Goal: Information Seeking & Learning: Learn about a topic

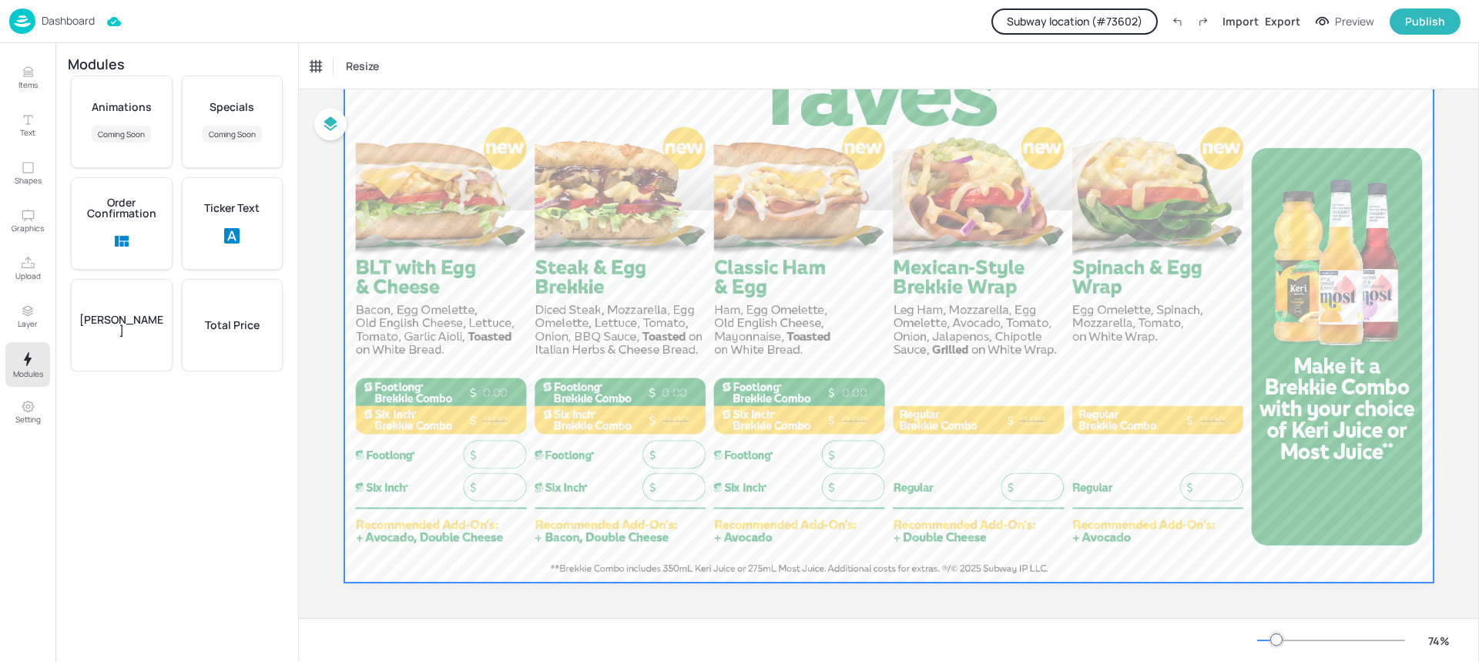
scroll to position [172, 0]
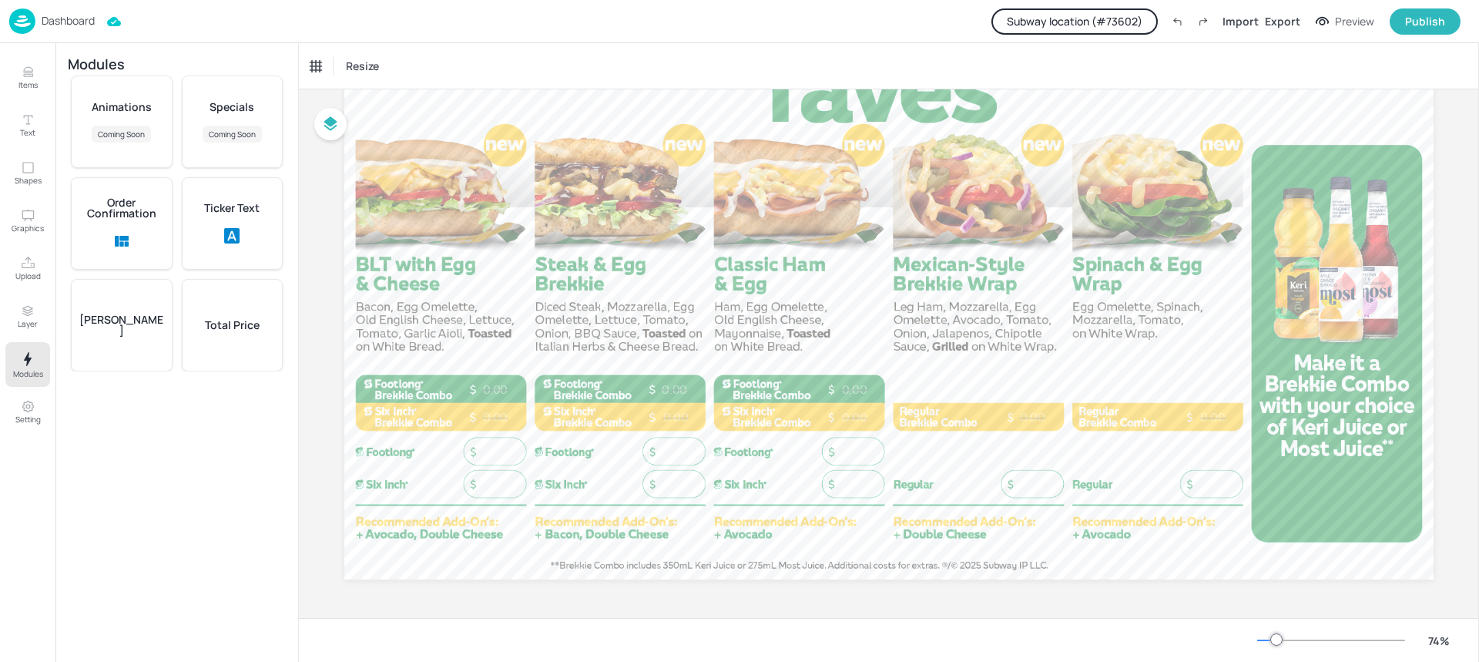
click at [241, 328] on p "Total Price" at bounding box center [232, 325] width 55 height 11
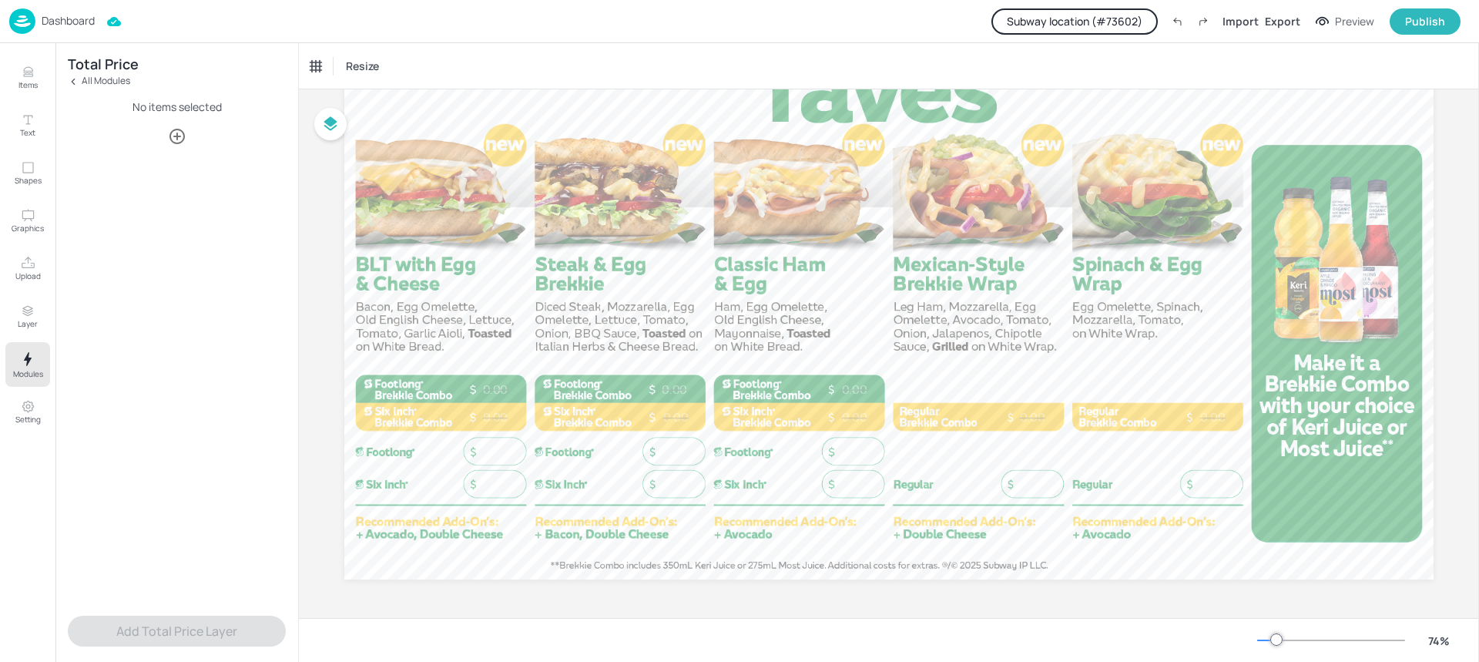
click at [181, 139] on icon "button" at bounding box center [177, 136] width 18 height 18
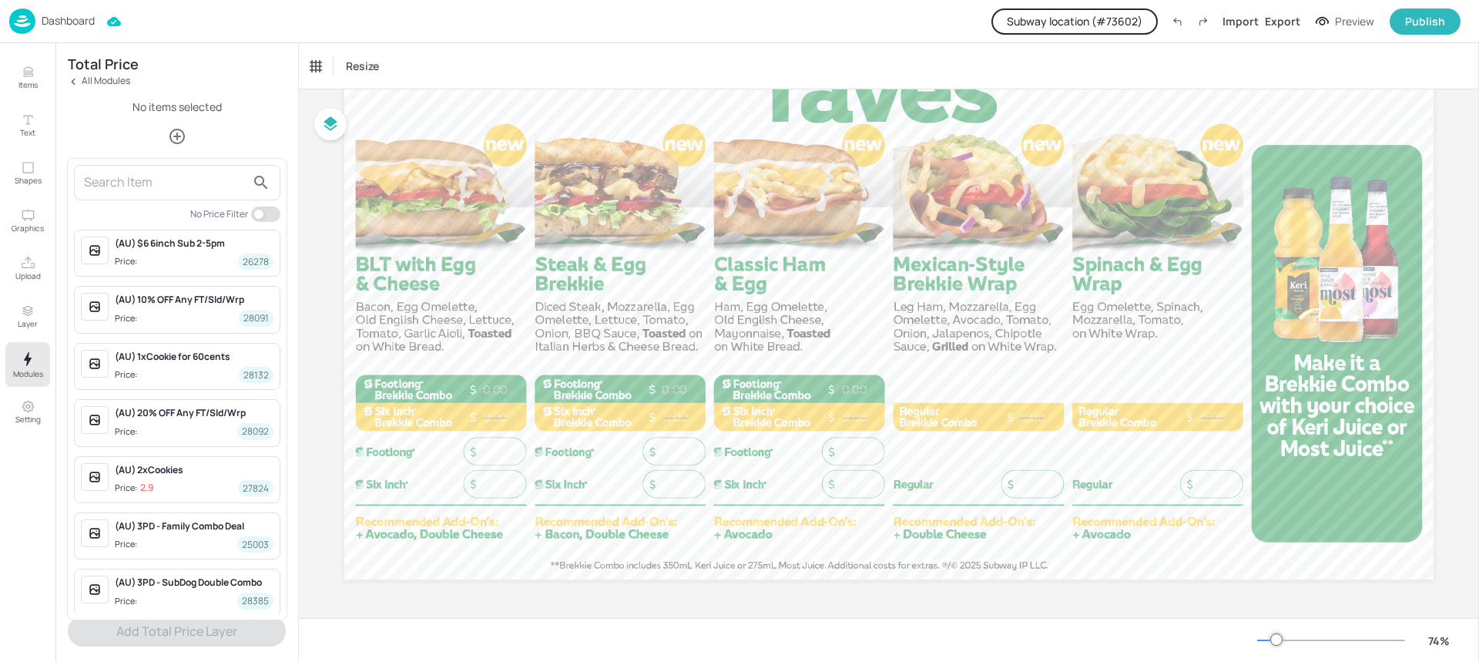
click at [172, 183] on input "text" at bounding box center [165, 182] width 162 height 25
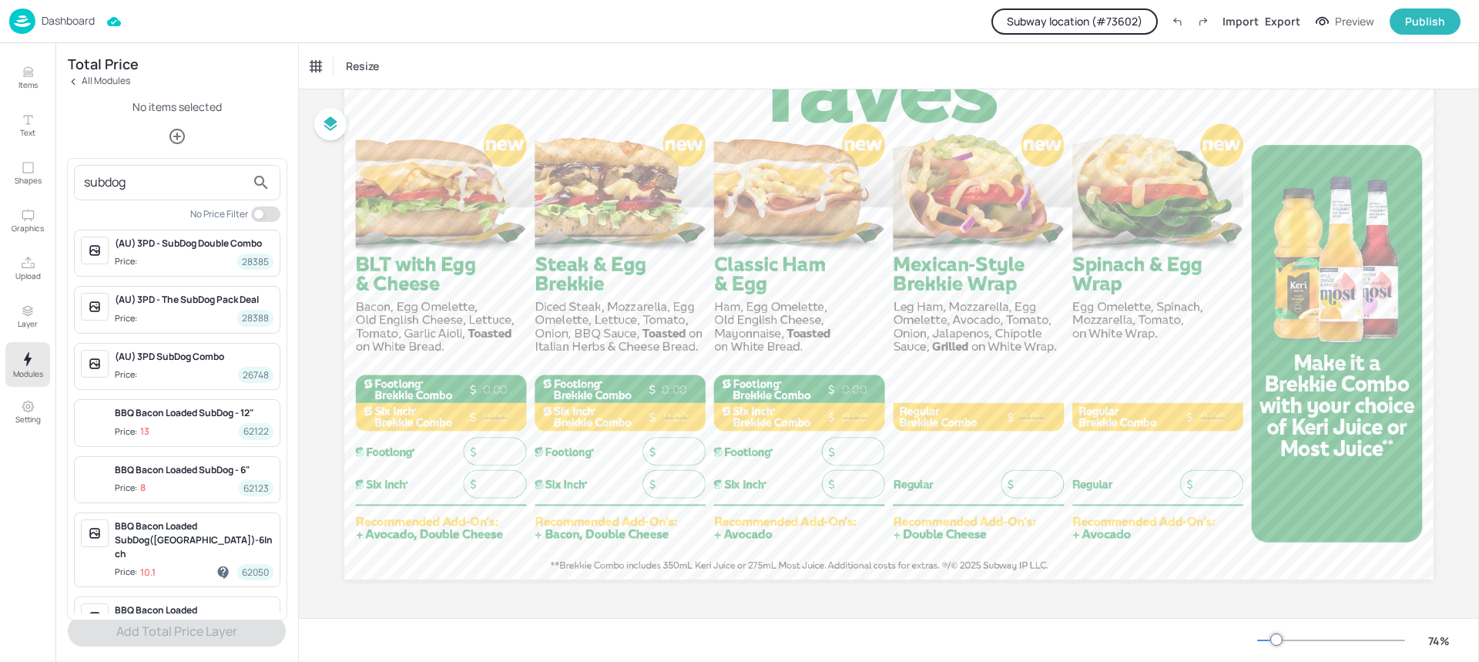
type input "subdog"
click at [179, 422] on div "BBQ Bacon Loaded SubDog - 12" Price: 13 62122" at bounding box center [194, 422] width 159 height 33
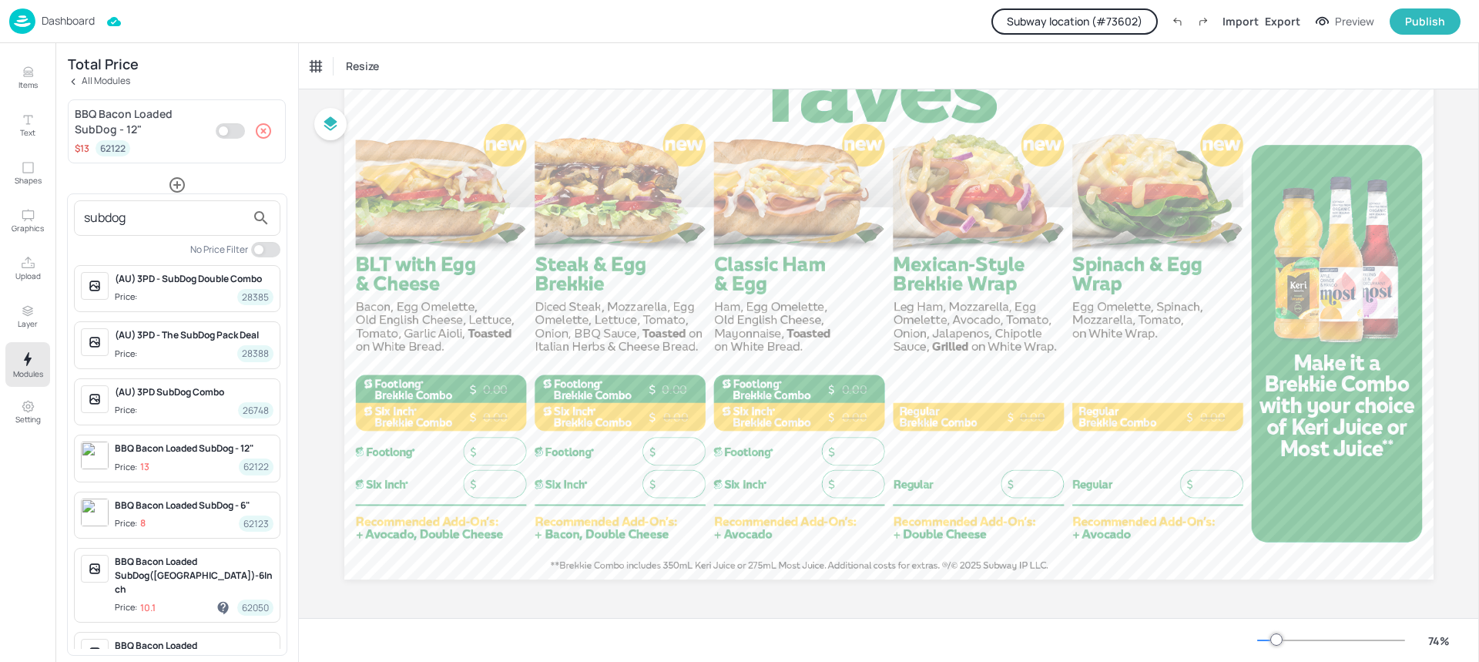
drag, startPoint x: 165, startPoint y: 216, endPoint x: 49, endPoint y: 215, distance: 116.3
click at [49, 215] on div "subdog No Price Filter (AU) 3PD - SubDog Double Combo Price: 28385 (AU) 3PD - T…" at bounding box center [739, 331] width 1479 height 662
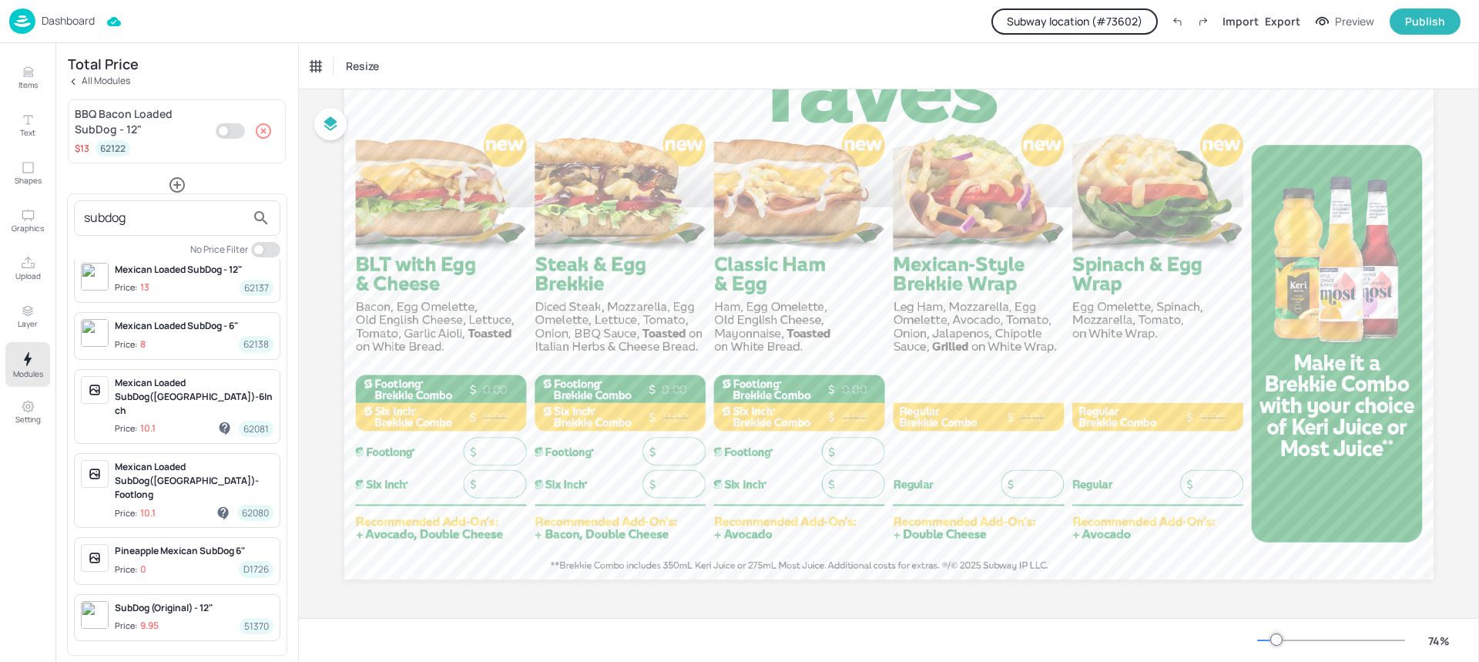
scroll to position [0, 0]
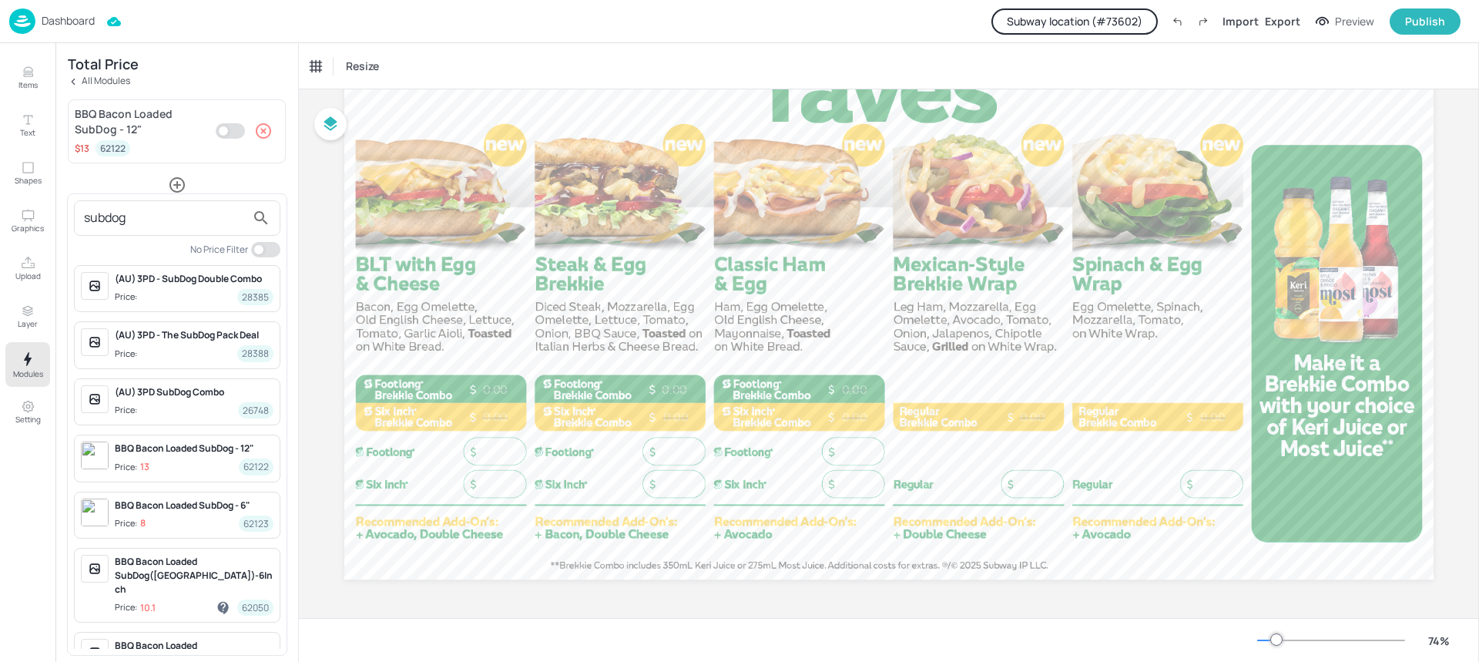
click at [156, 216] on input "subdog" at bounding box center [165, 218] width 162 height 25
drag, startPoint x: 159, startPoint y: 216, endPoint x: 55, endPoint y: 215, distance: 104.0
click at [55, 215] on div "subdog No Price Filter (AU) 3PD - SubDog Double Combo Price: 28385 (AU) 3PD - T…" at bounding box center [739, 331] width 1479 height 662
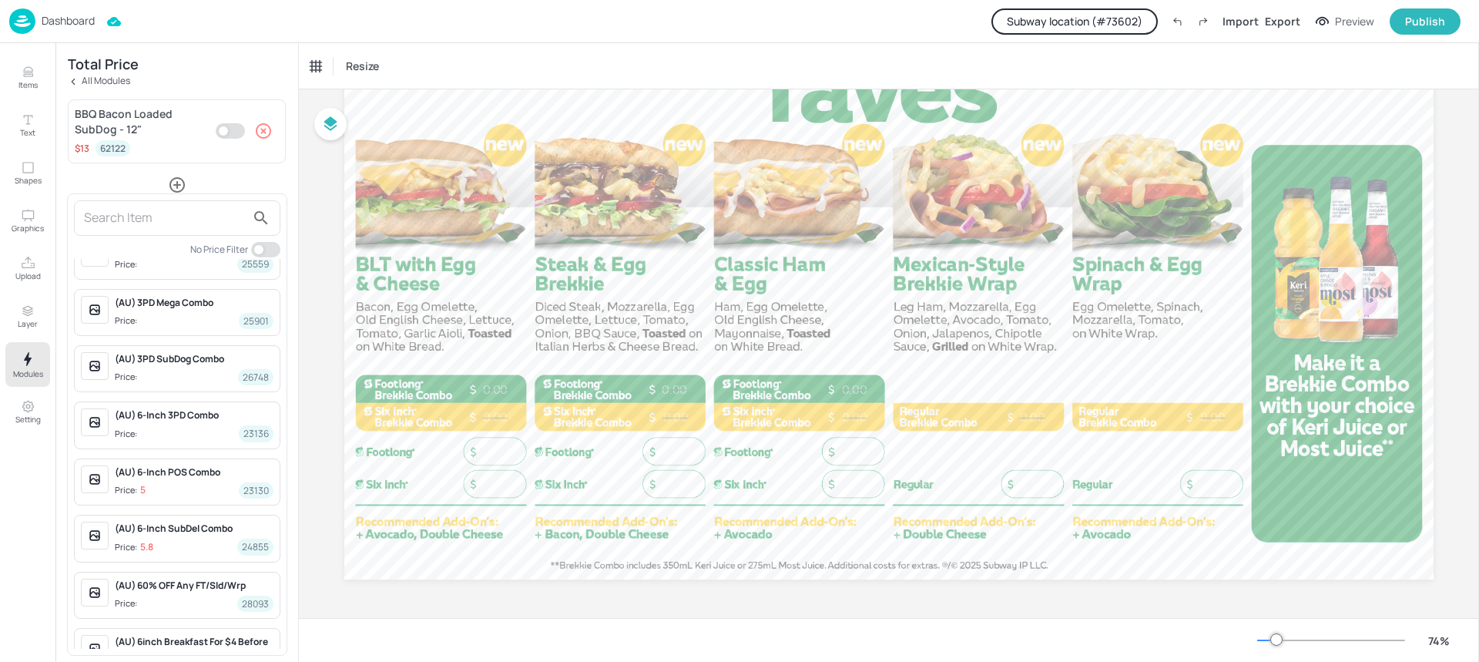
scroll to position [1373, 0]
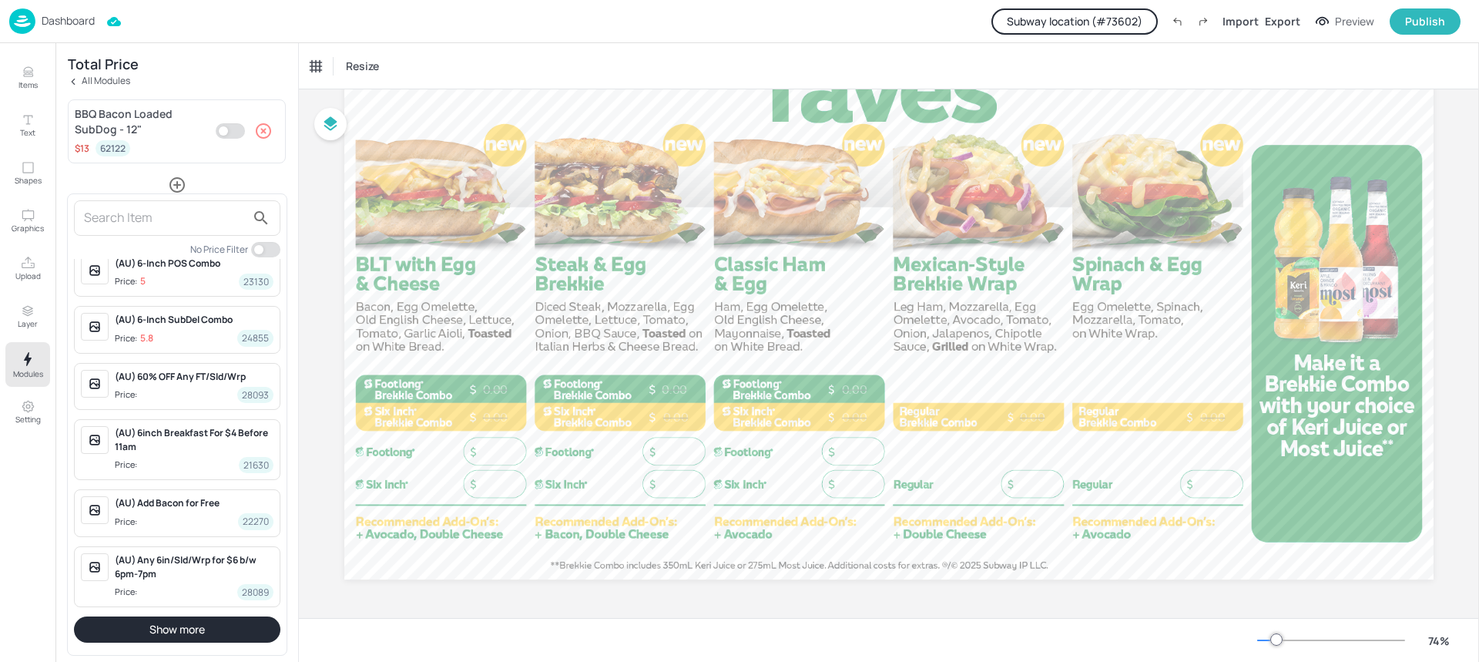
click at [153, 624] on button "Show more" at bounding box center [177, 629] width 206 height 26
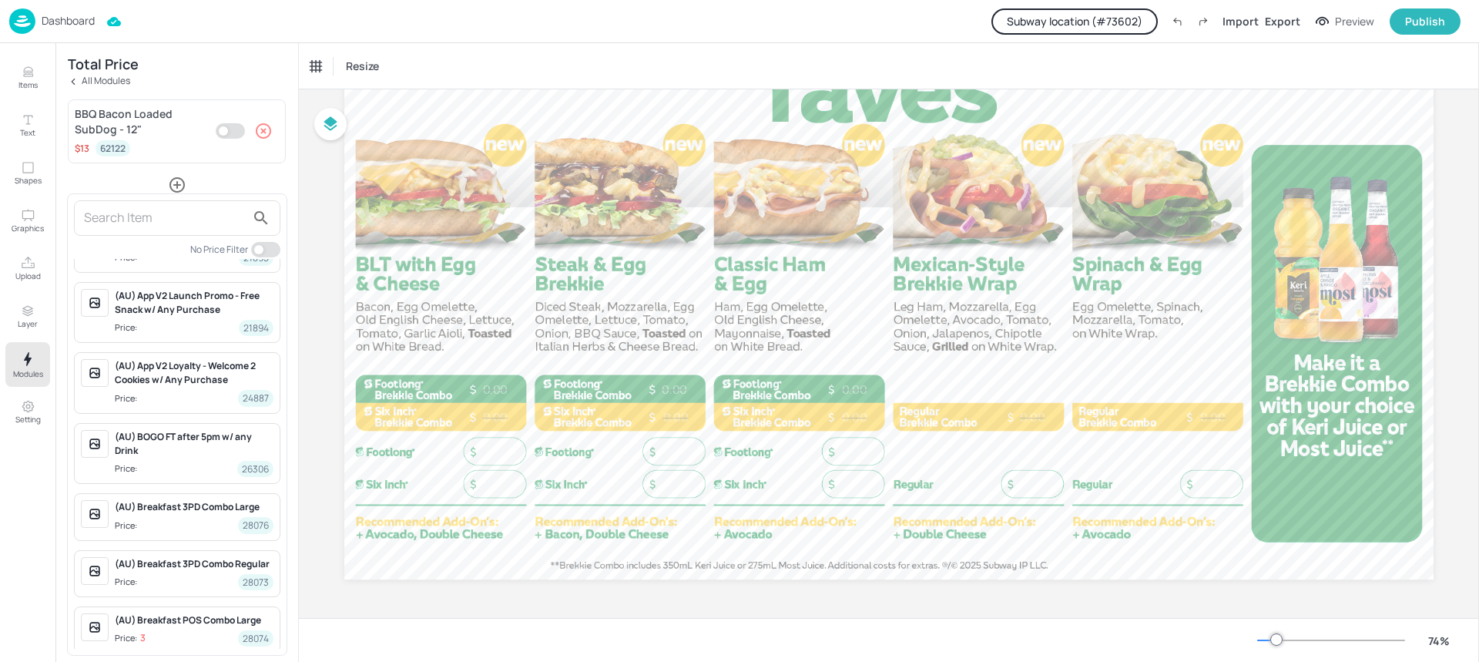
scroll to position [3471, 0]
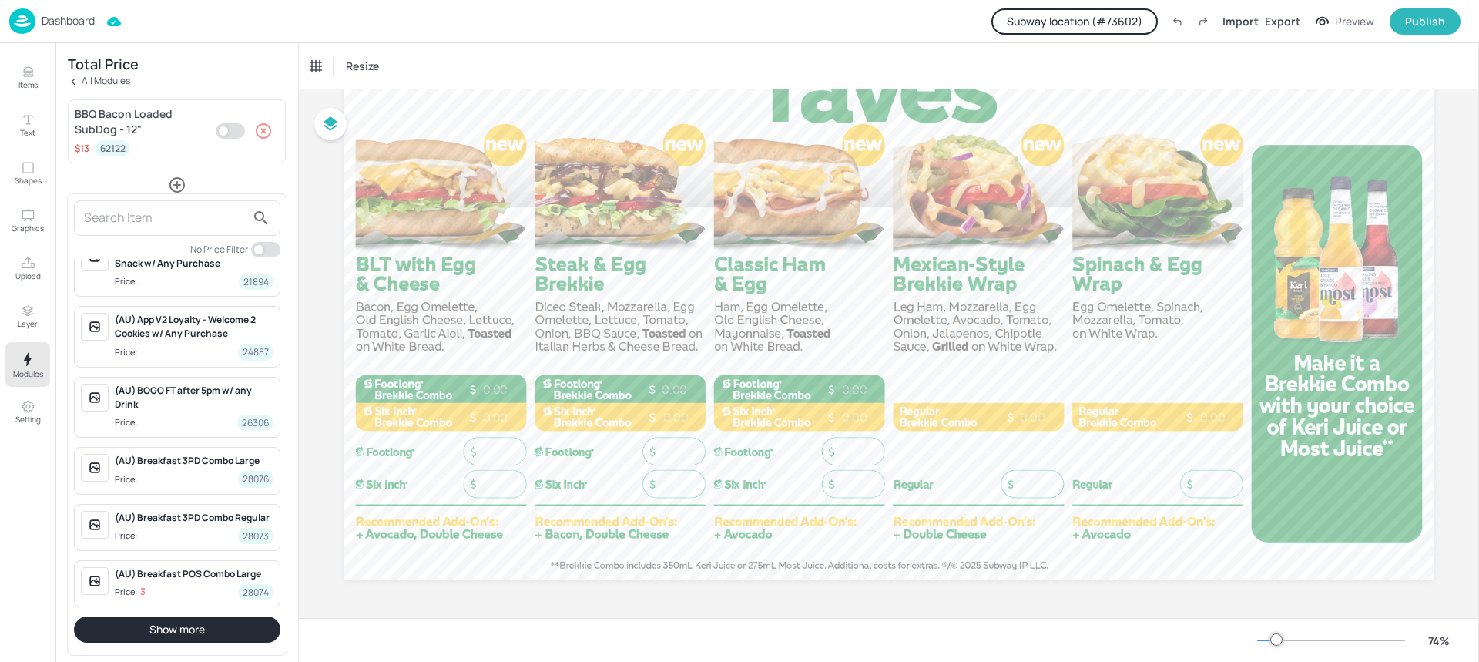
click at [161, 629] on button "Show more" at bounding box center [177, 629] width 206 height 26
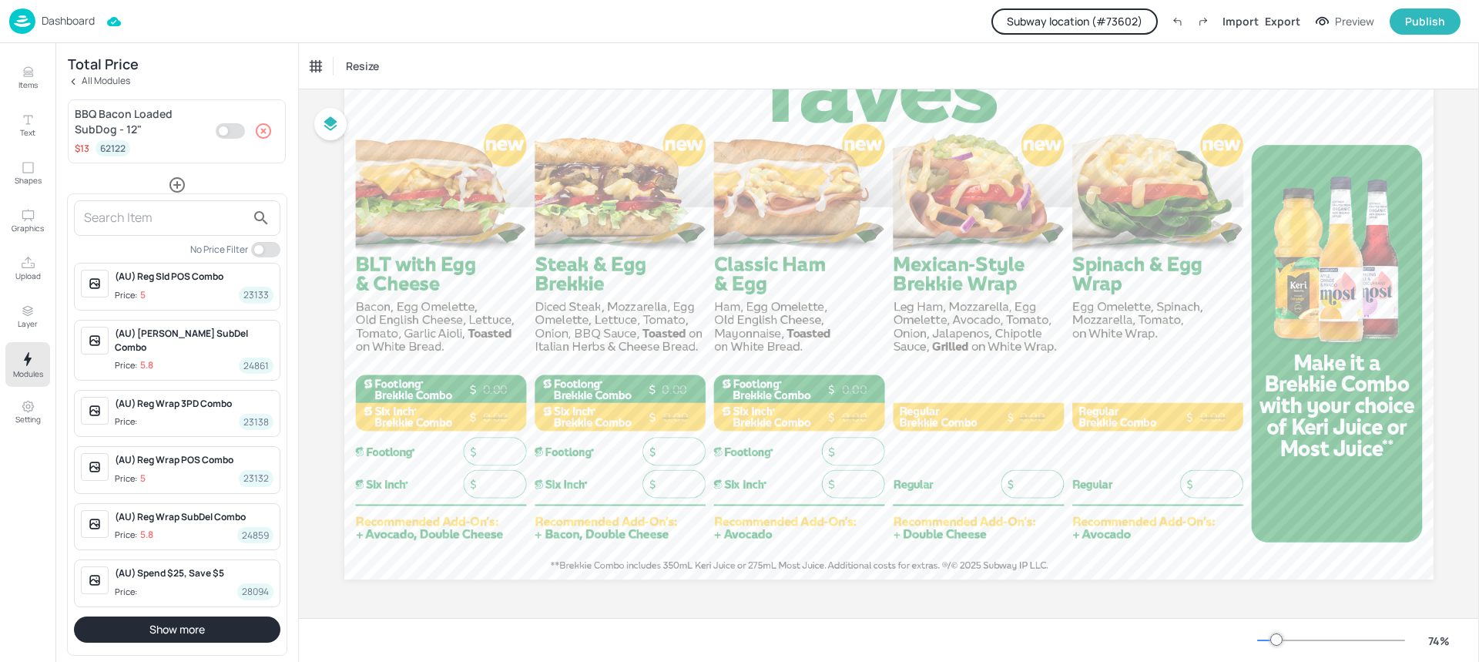
scroll to position [5251, 0]
click at [157, 628] on button "Show more" at bounding box center [177, 629] width 206 height 26
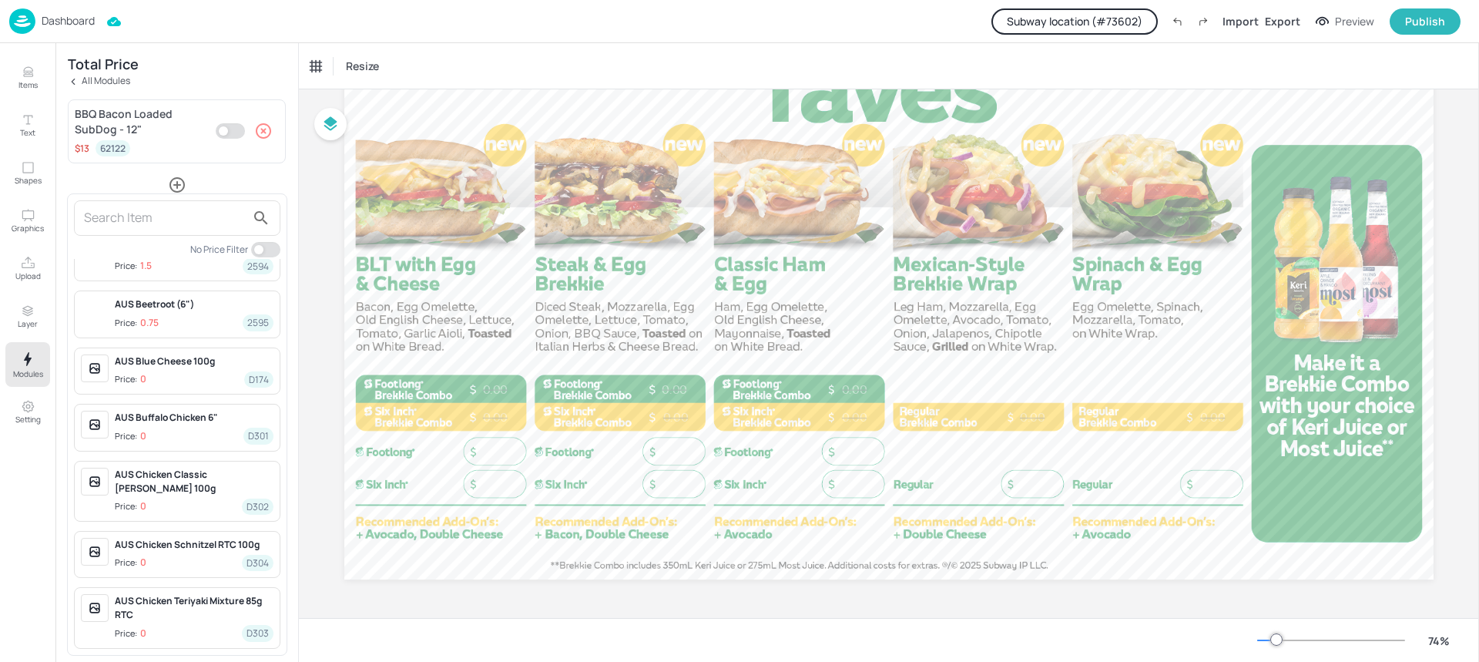
scroll to position [7031, 0]
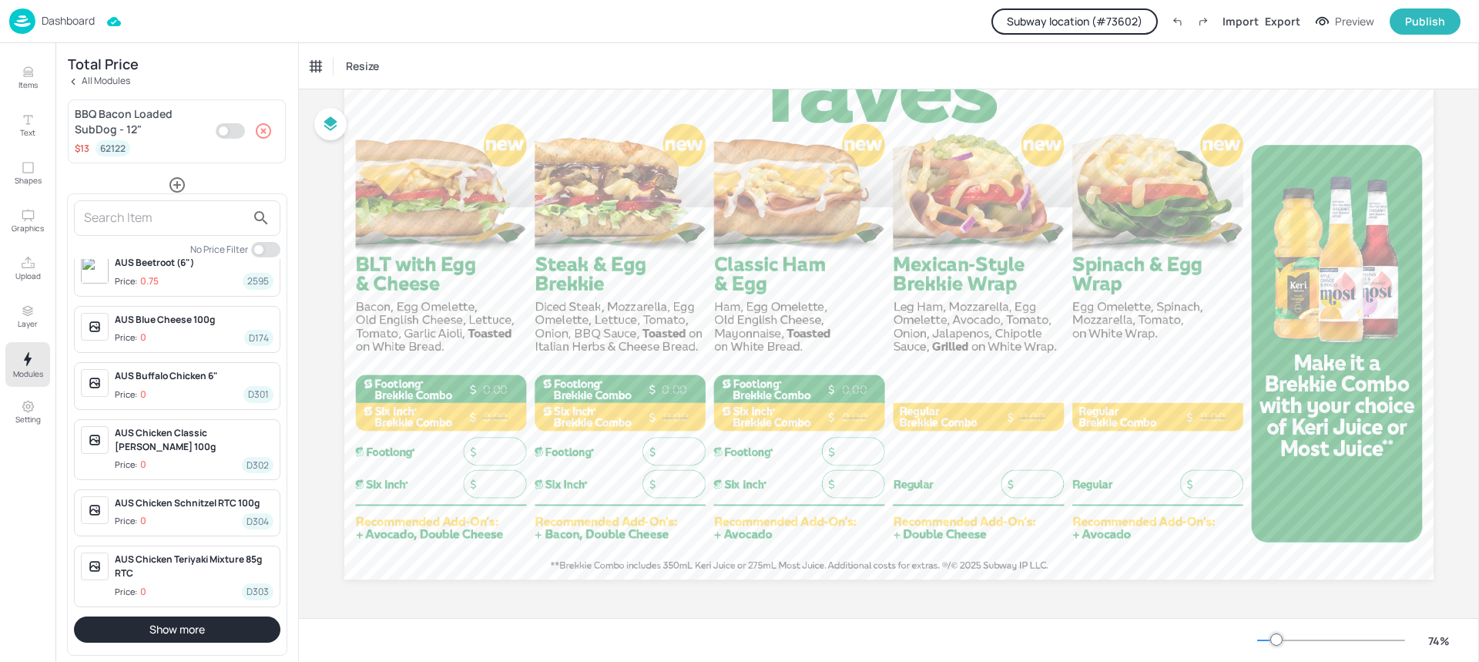
click at [173, 632] on button "Show more" at bounding box center [177, 629] width 206 height 26
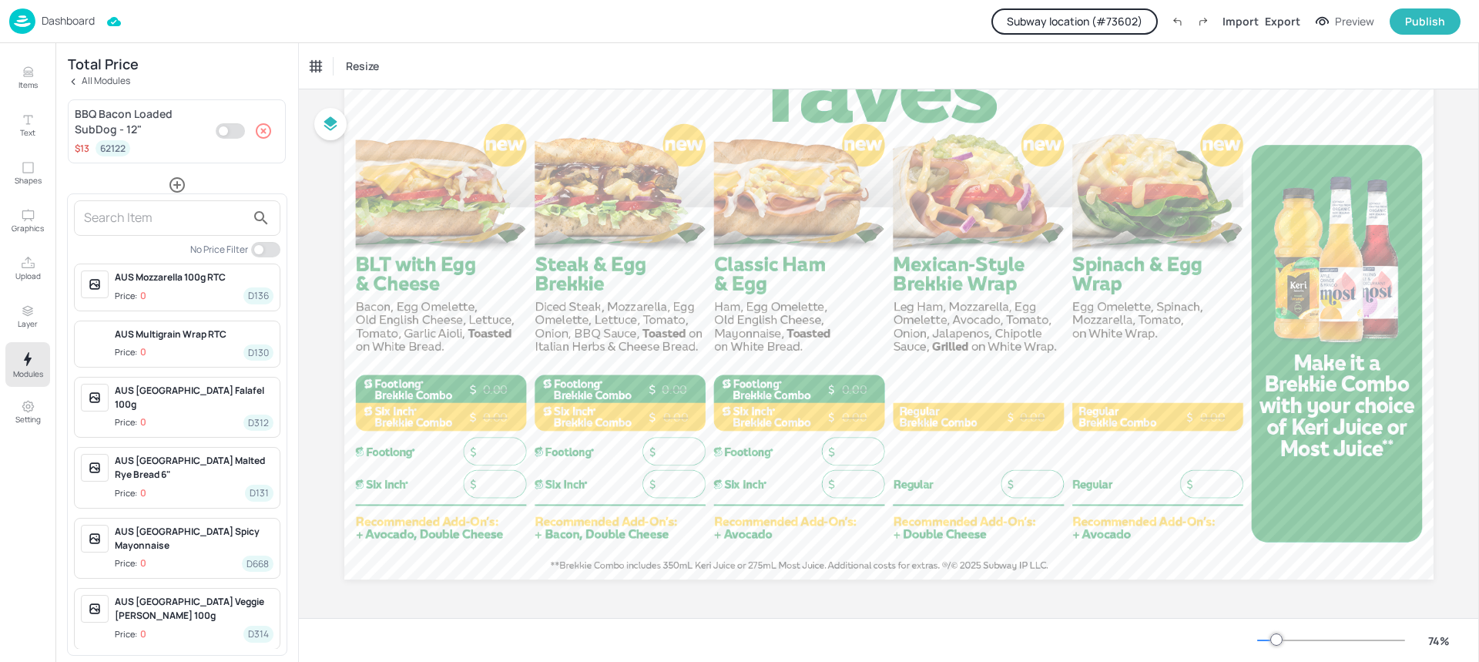
scroll to position [8769, 0]
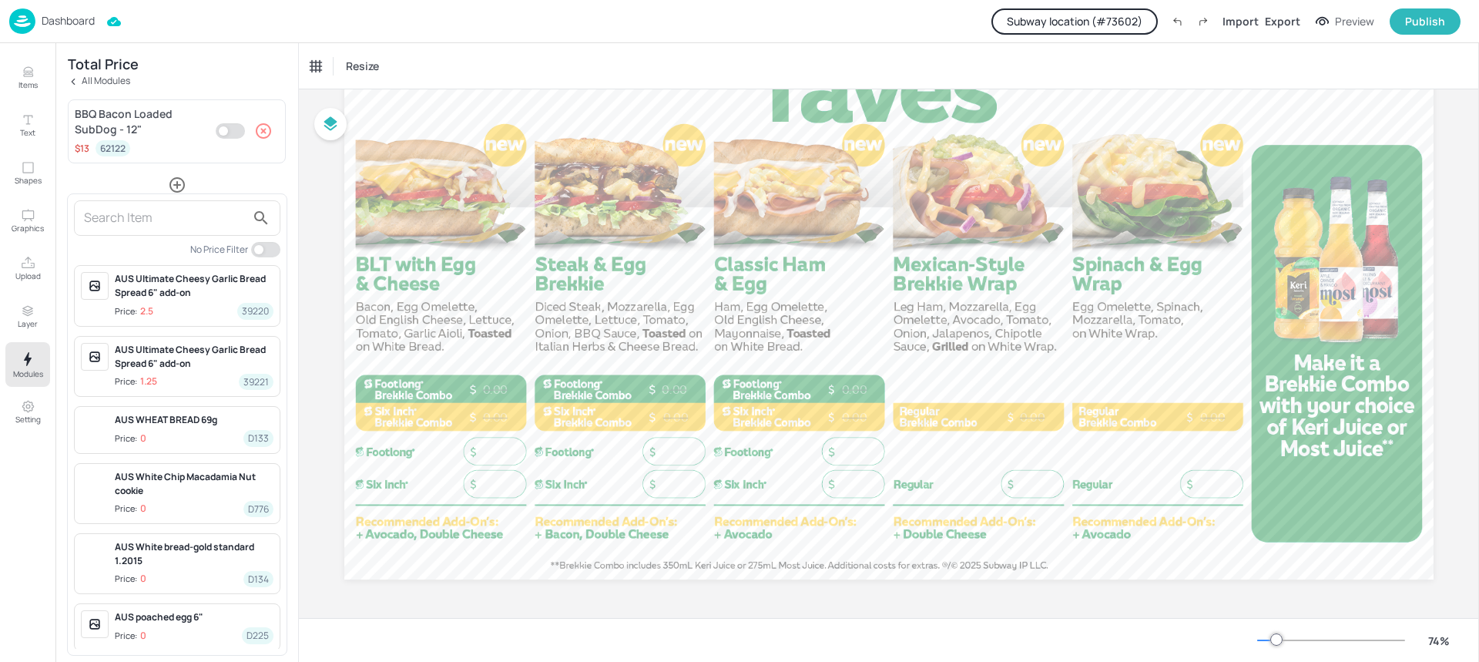
scroll to position [10534, 0]
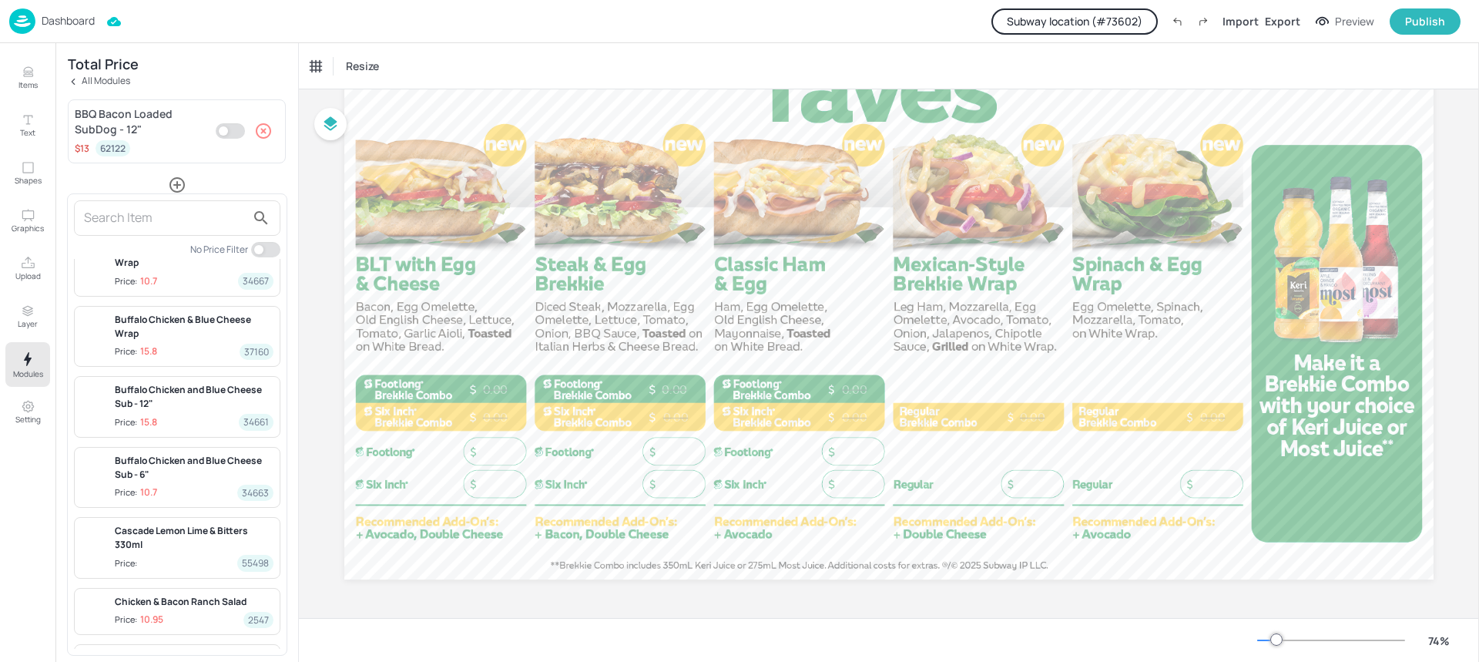
scroll to position [12452, 0]
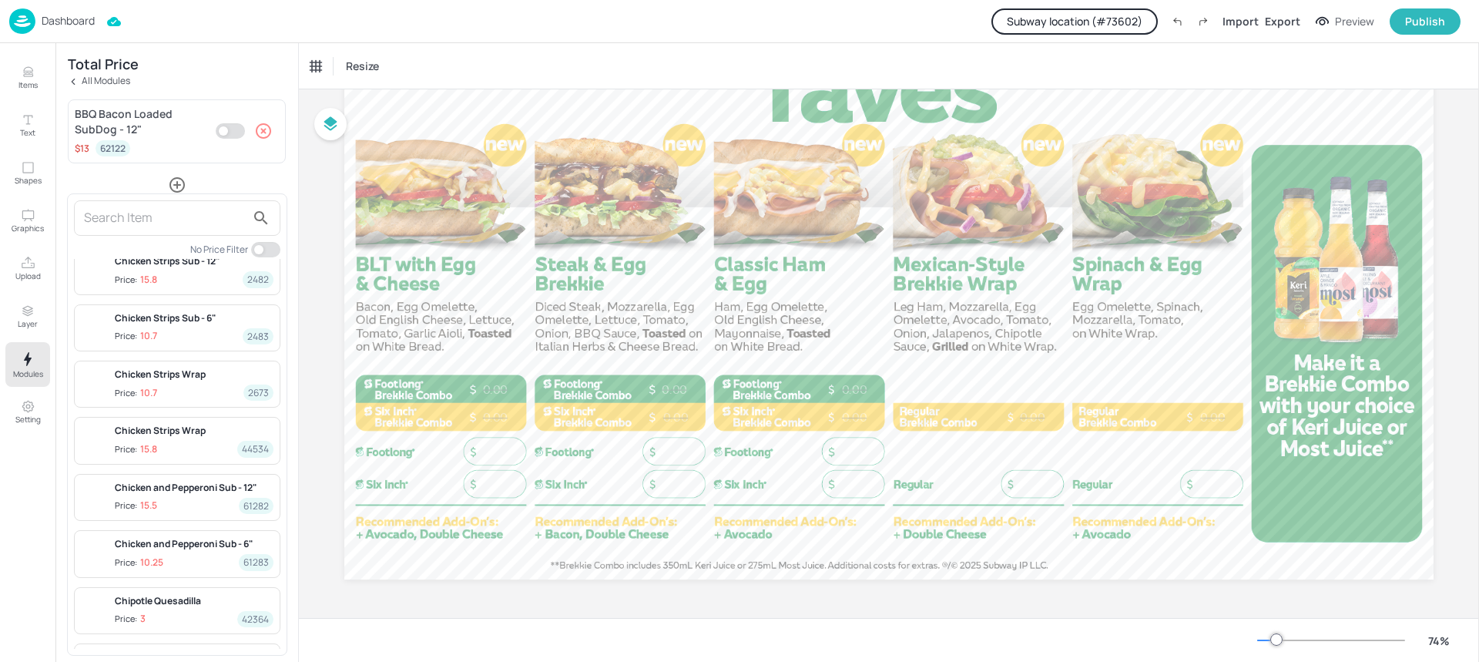
scroll to position [14149, 0]
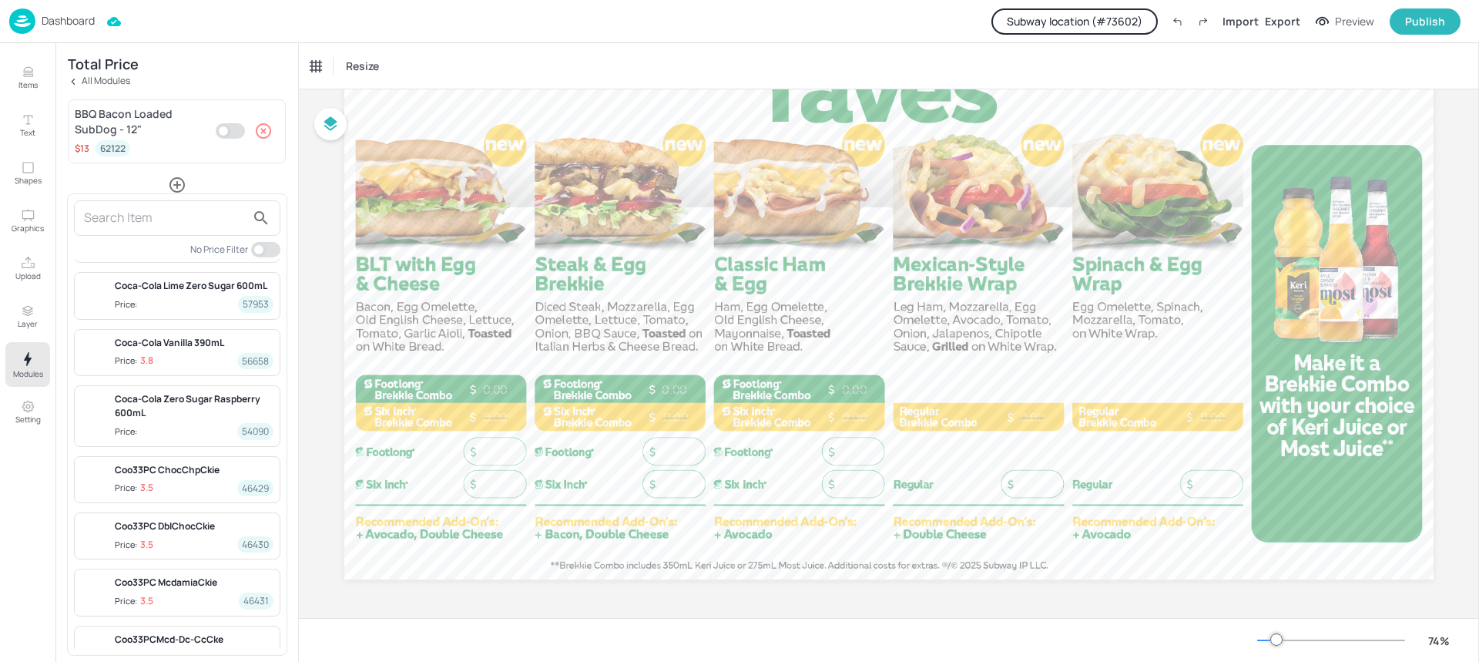
scroll to position [15929, 0]
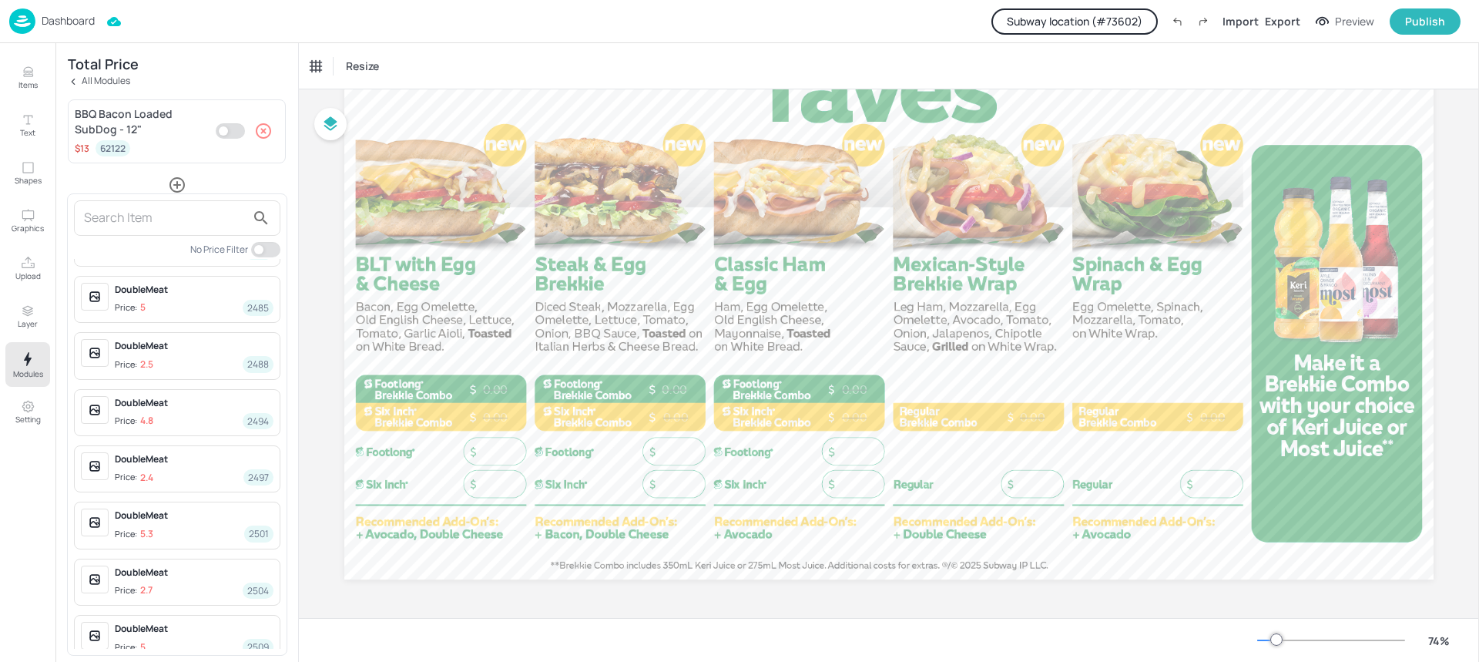
scroll to position [17639, 0]
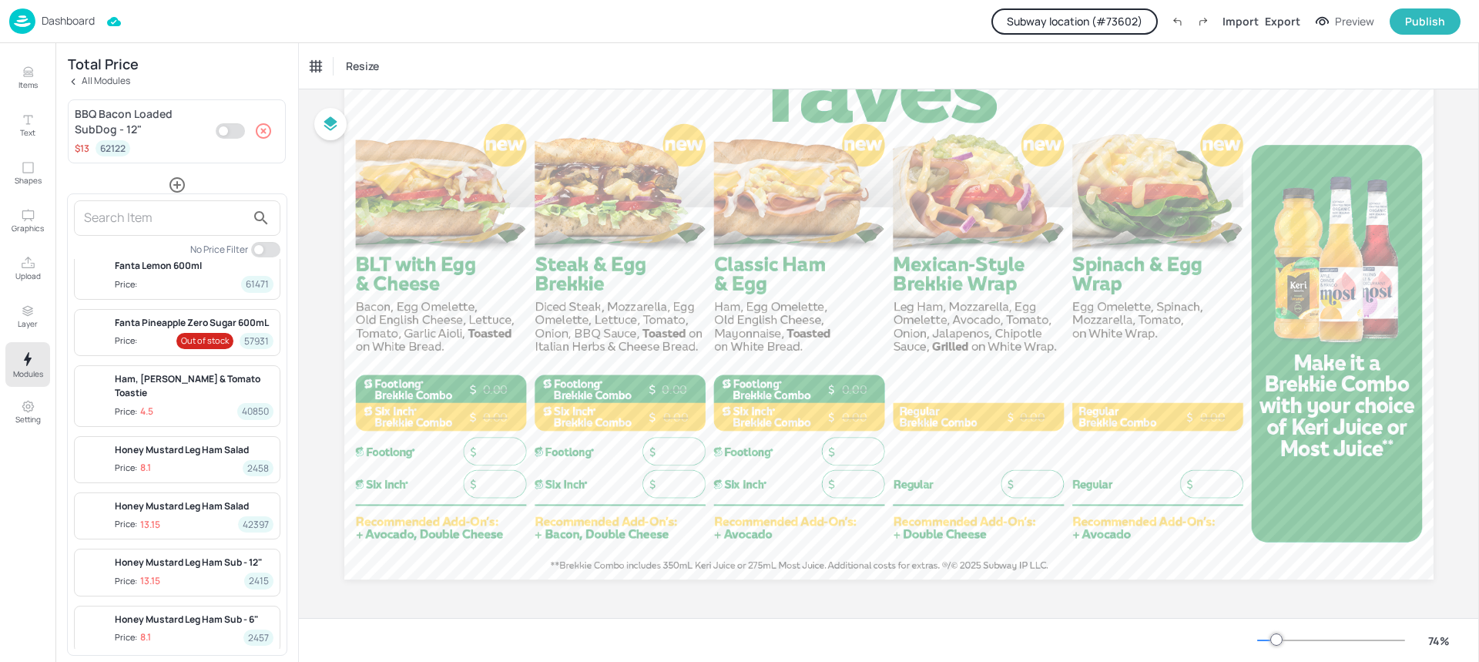
scroll to position [21128, 0]
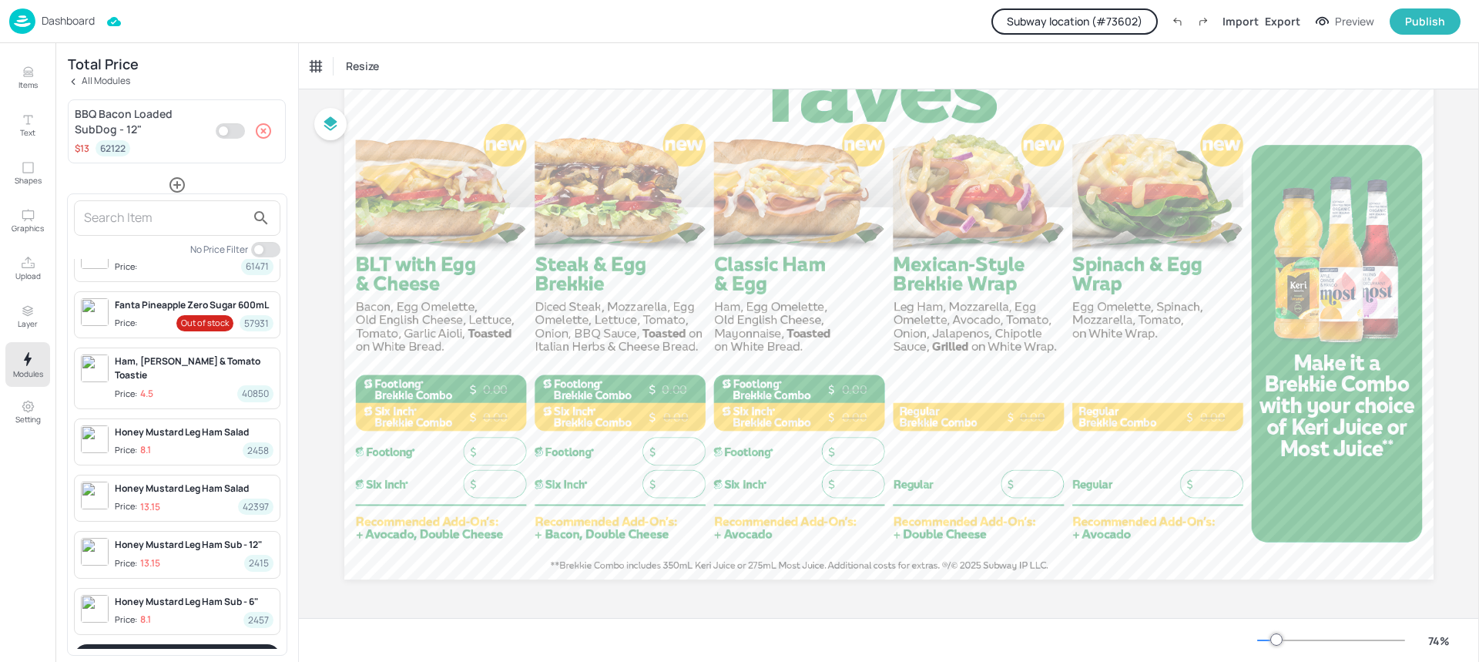
click at [165, 644] on button "Show more" at bounding box center [177, 657] width 206 height 26
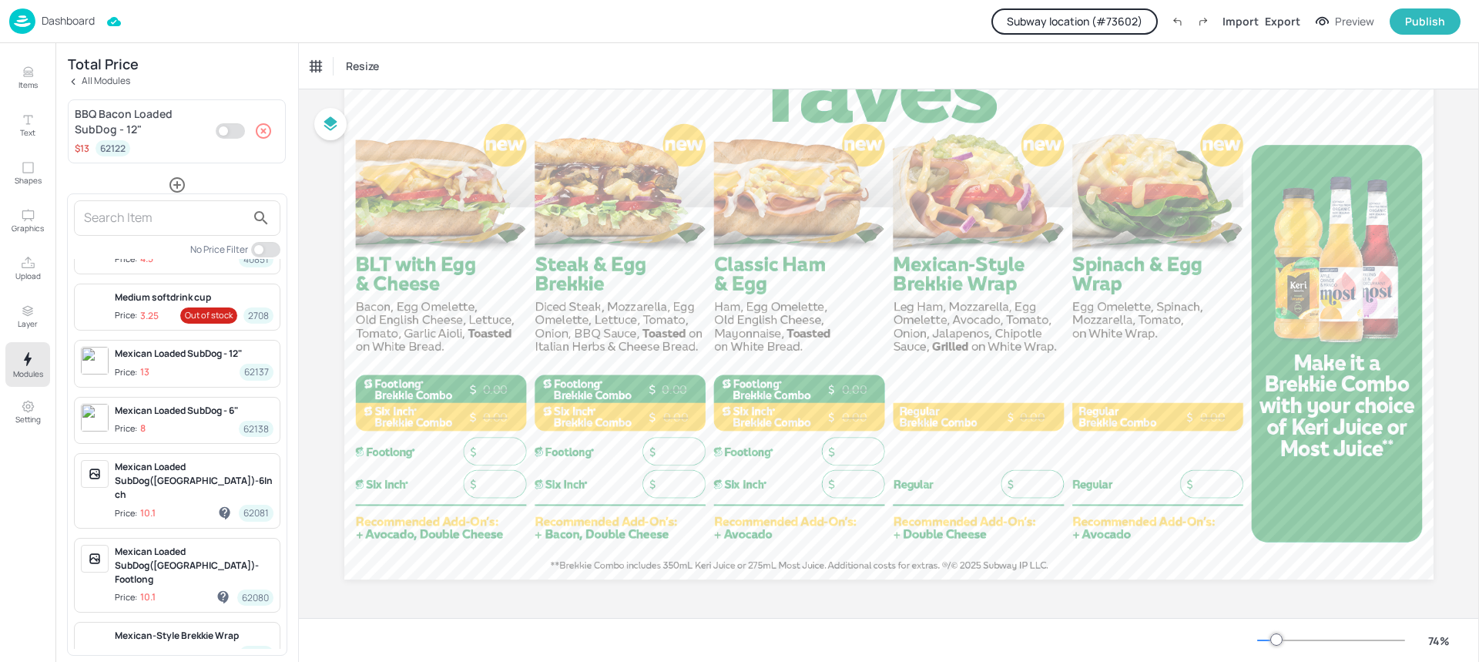
scroll to position [22852, 0]
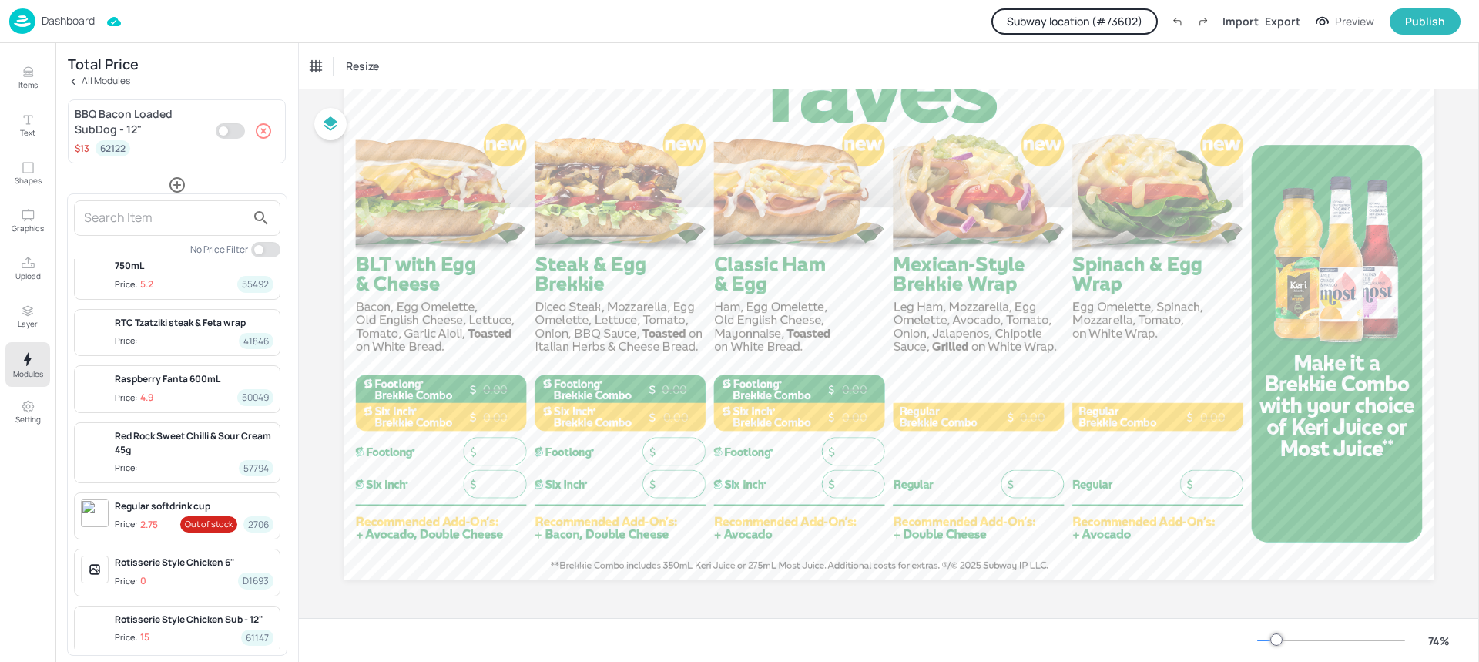
scroll to position [24646, 0]
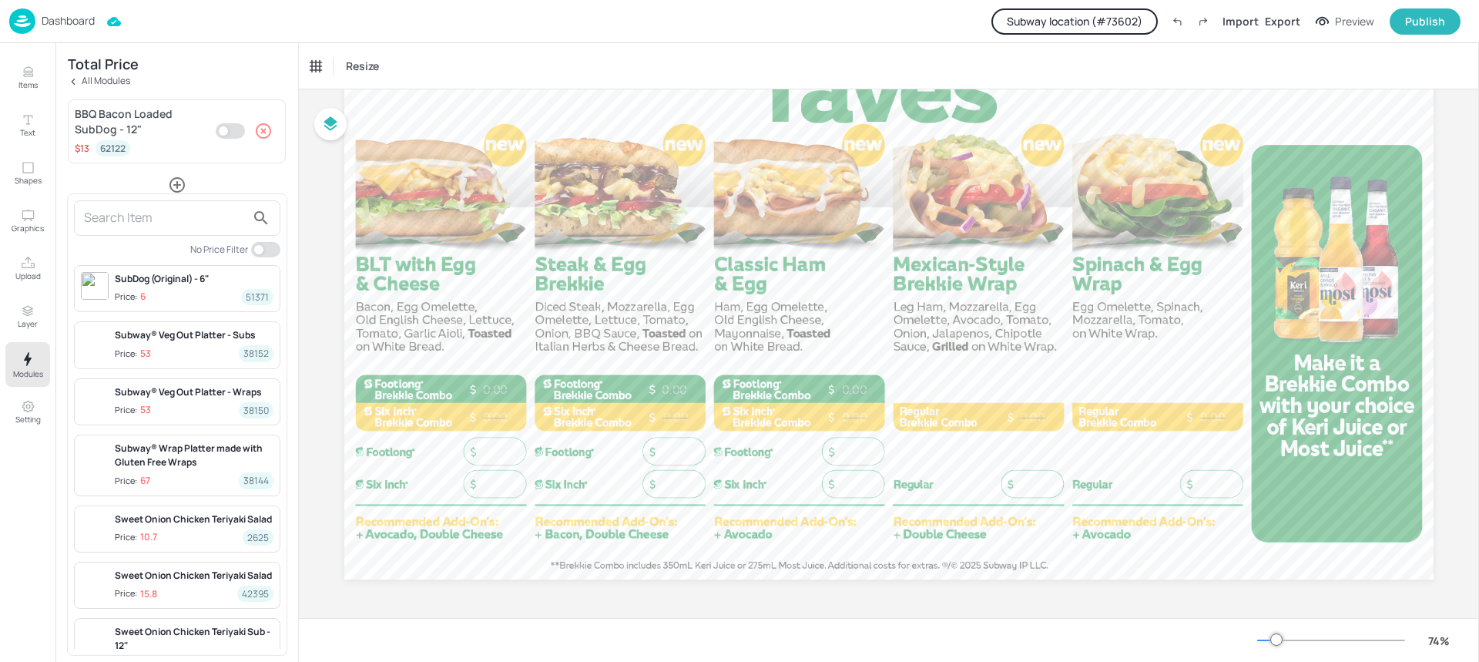
scroll to position [26426, 0]
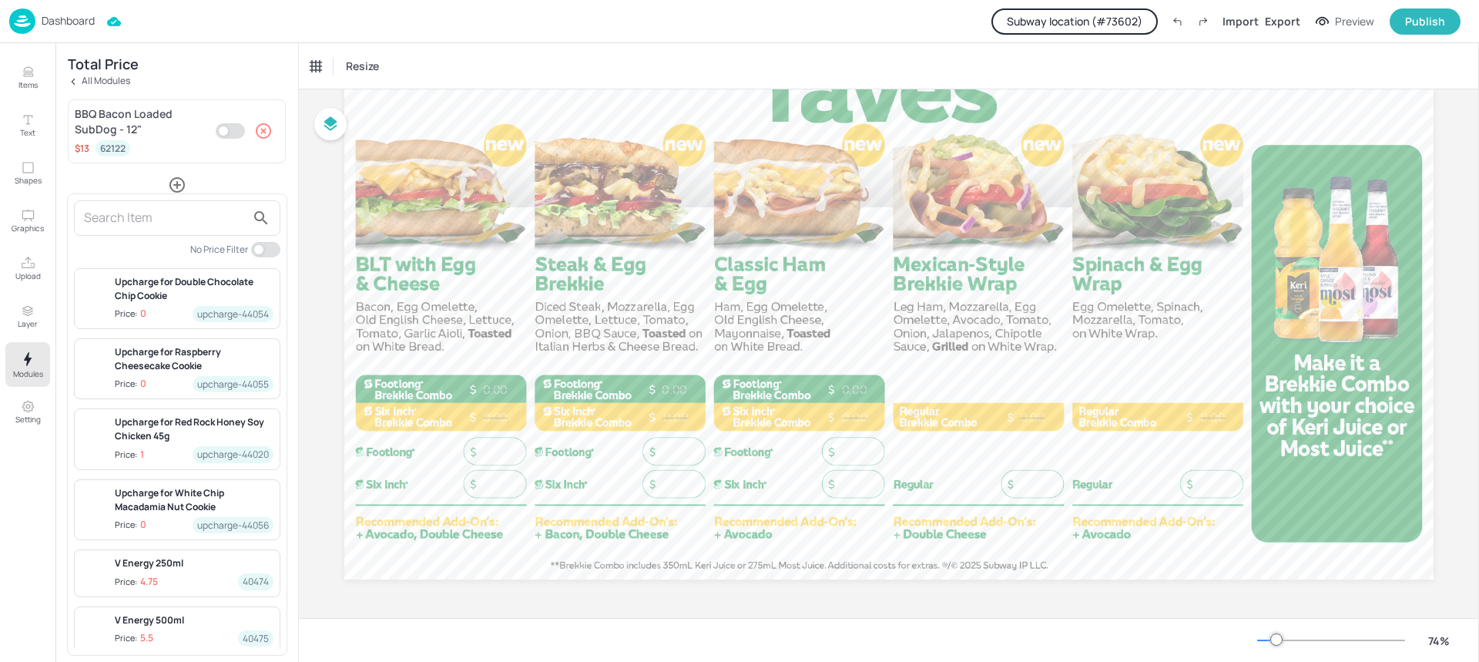
scroll to position [28302, 0]
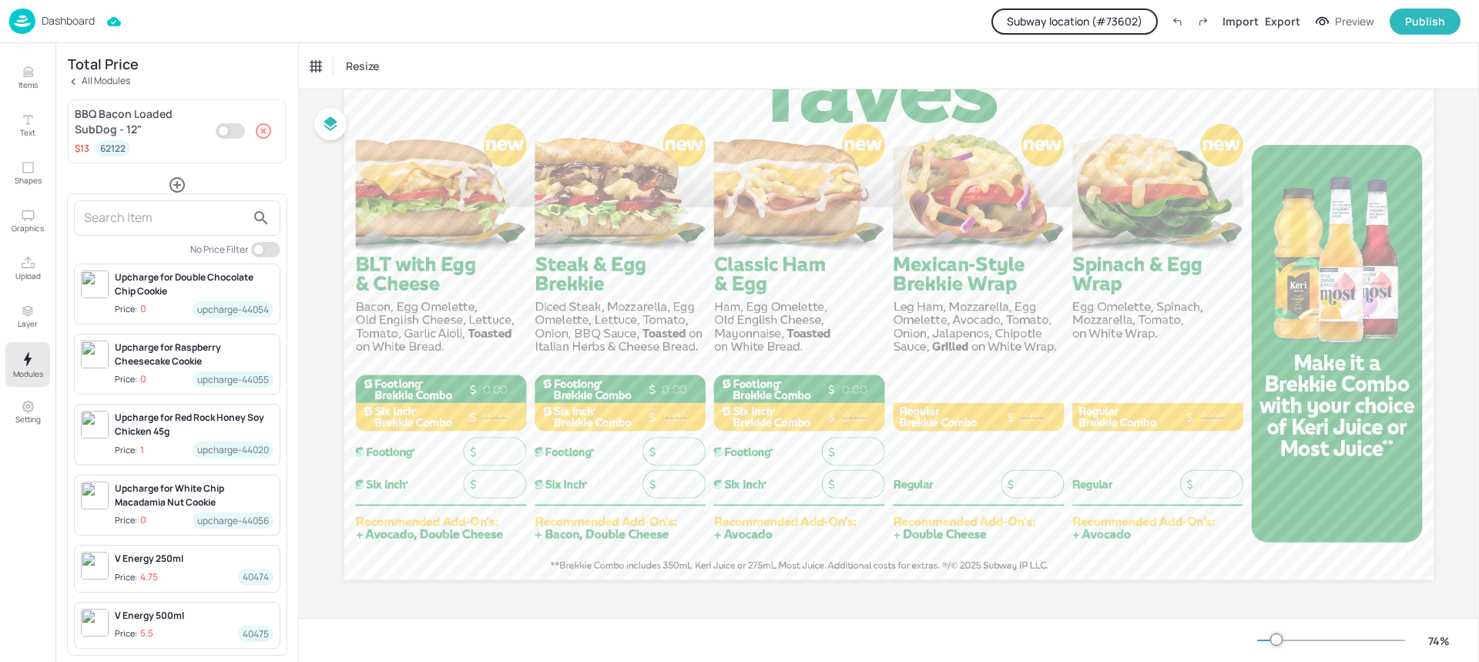
click at [158, 658] on button "Show more" at bounding box center [177, 671] width 206 height 26
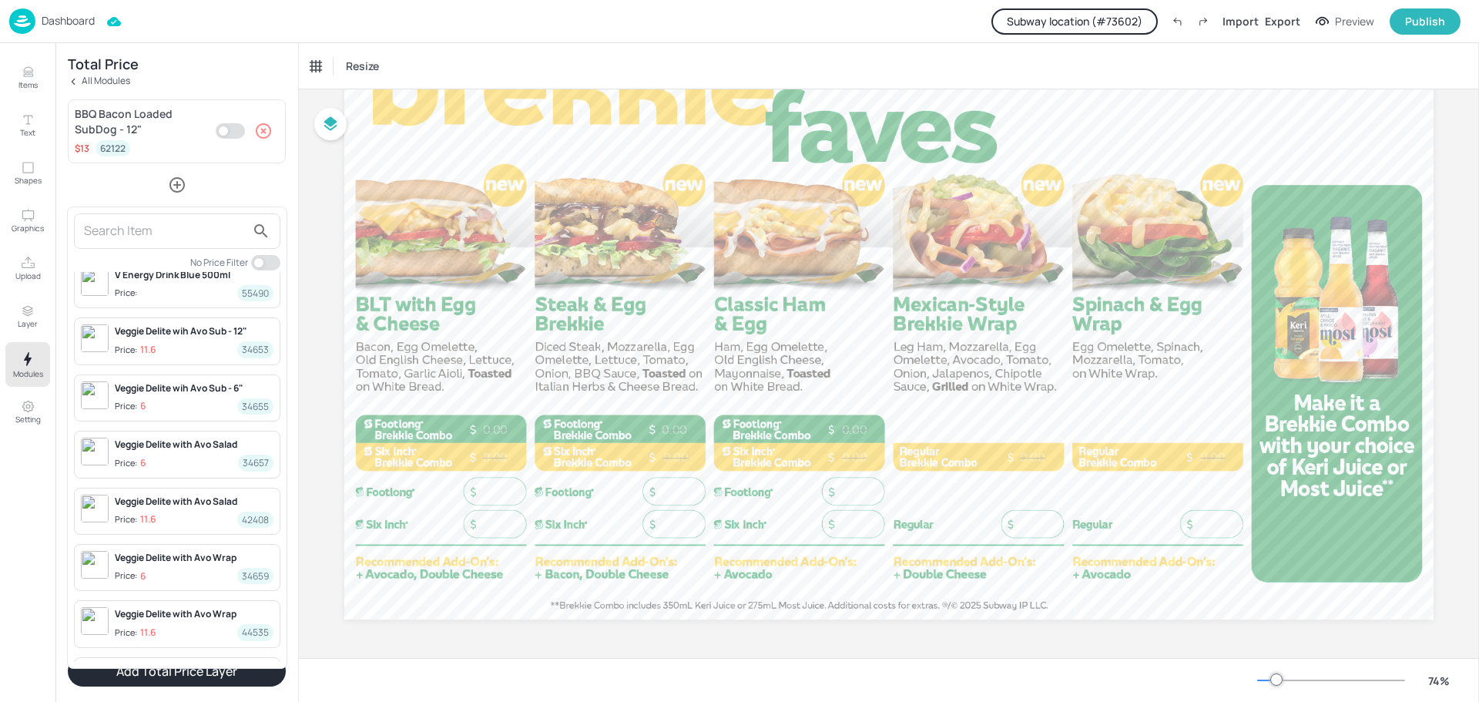
scroll to position [29115, 0]
